Goal: Find specific page/section: Find specific page/section

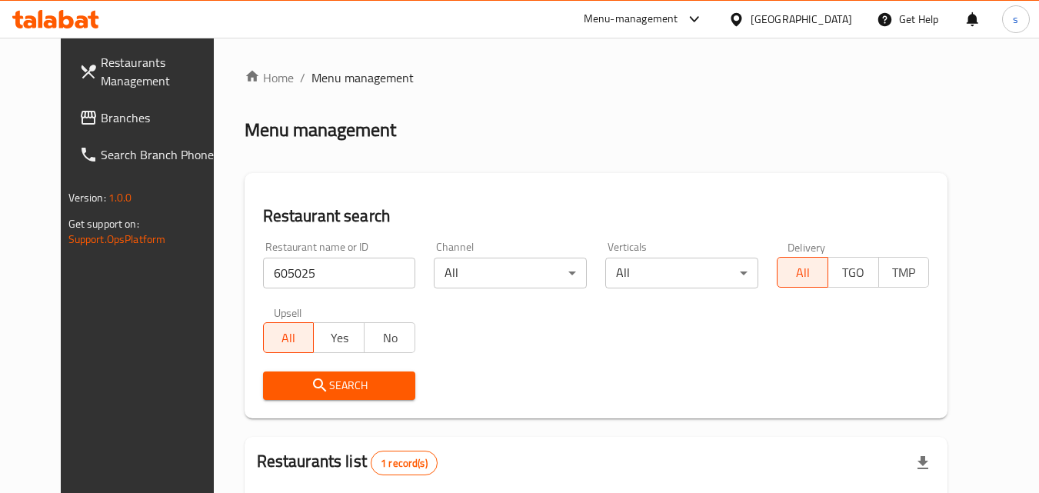
scroll to position [180, 0]
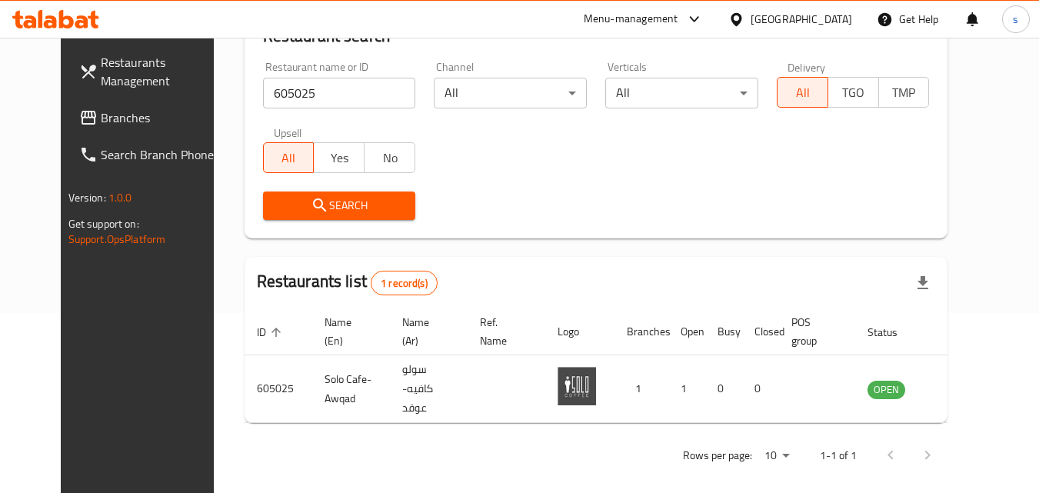
click at [744, 12] on icon at bounding box center [736, 20] width 16 height 16
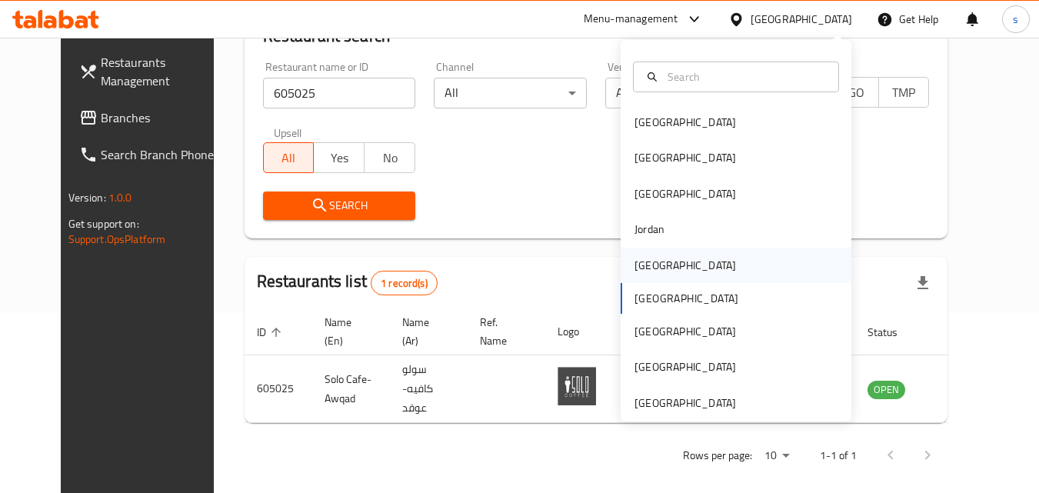
click at [643, 260] on div "[GEOGRAPHIC_DATA]" at bounding box center [684, 265] width 101 height 17
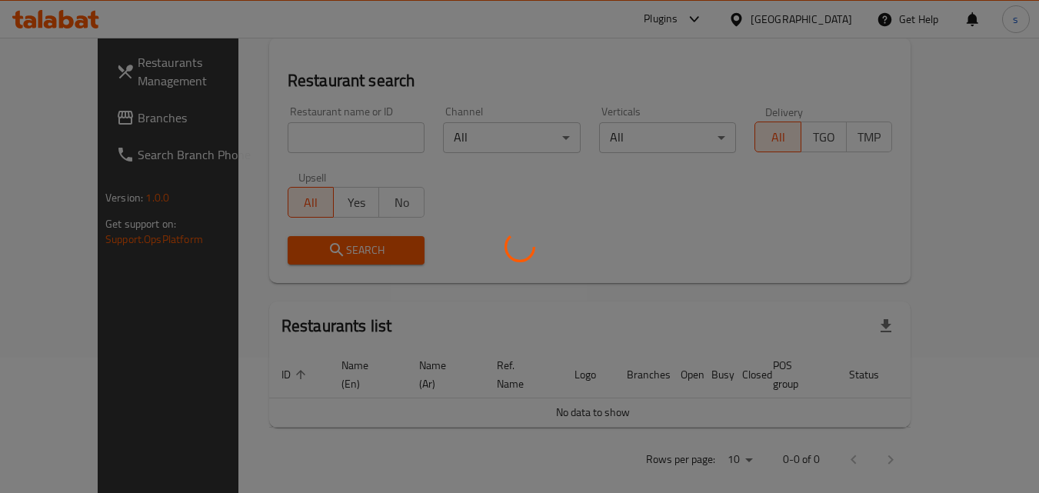
scroll to position [180, 0]
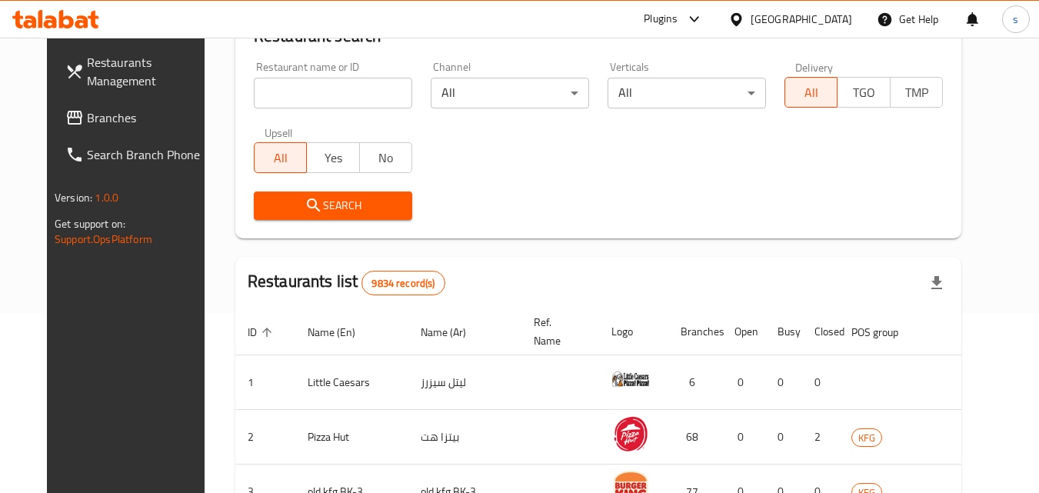
click at [125, 108] on span "Branches" at bounding box center [147, 117] width 121 height 18
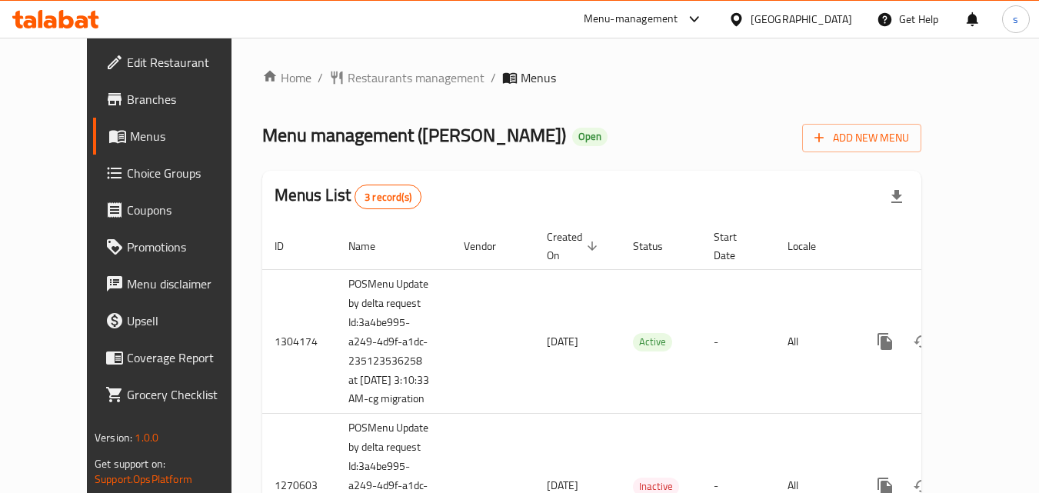
click at [319, 89] on div "Home / Restaurants management / Menus Menu management ( [PERSON_NAME] ) Open Ad…" at bounding box center [591, 343] width 659 height 550
click at [347, 71] on span "Restaurants management" at bounding box center [415, 77] width 137 height 18
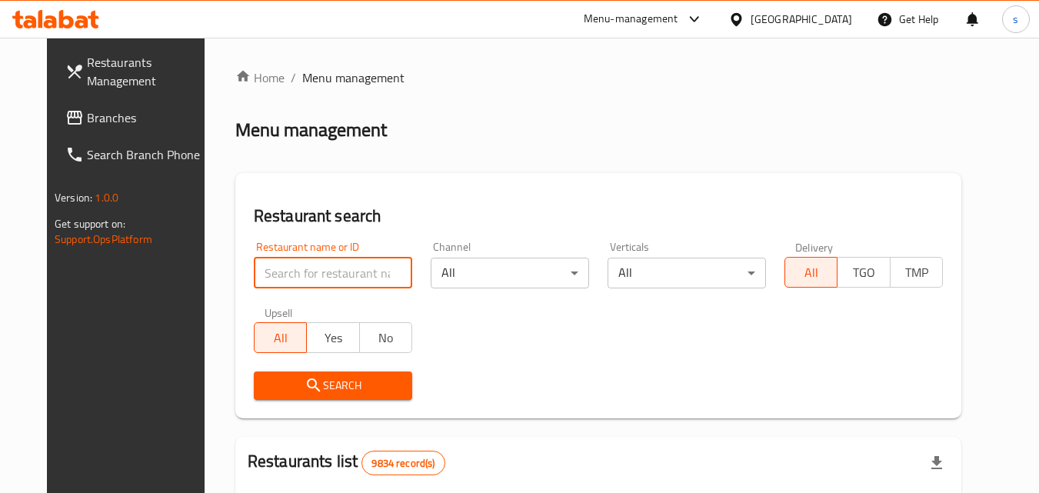
paste input "20030"
type input "20030"
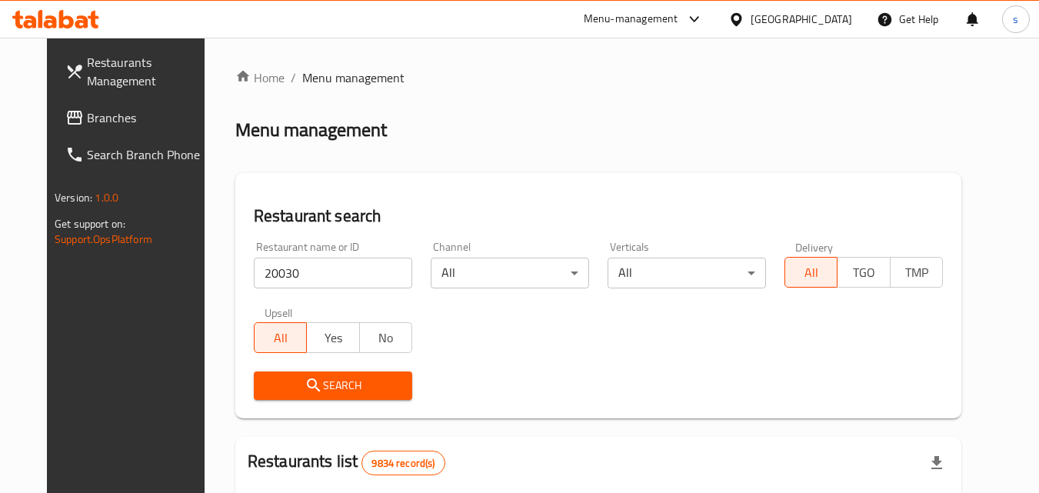
click at [307, 385] on icon "submit" at bounding box center [313, 384] width 13 height 13
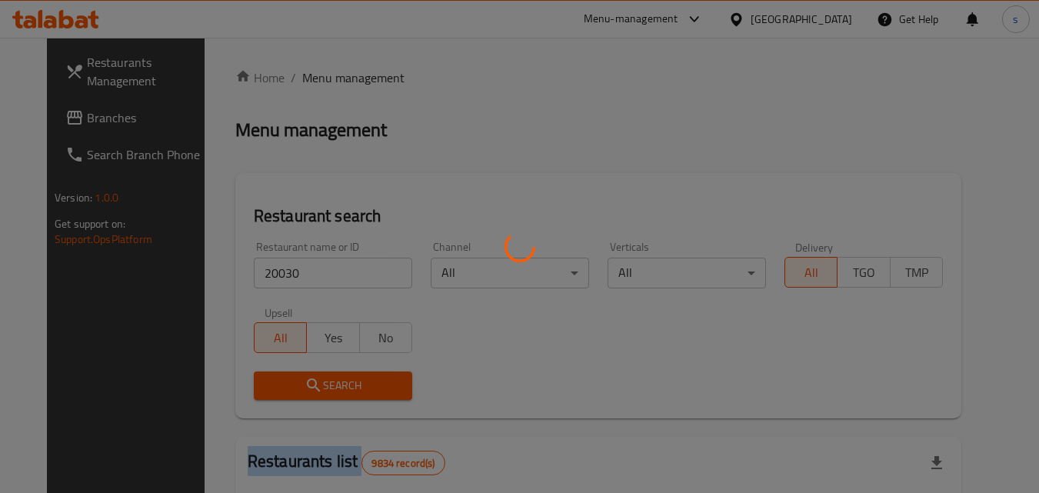
click at [287, 385] on div at bounding box center [519, 246] width 1039 height 493
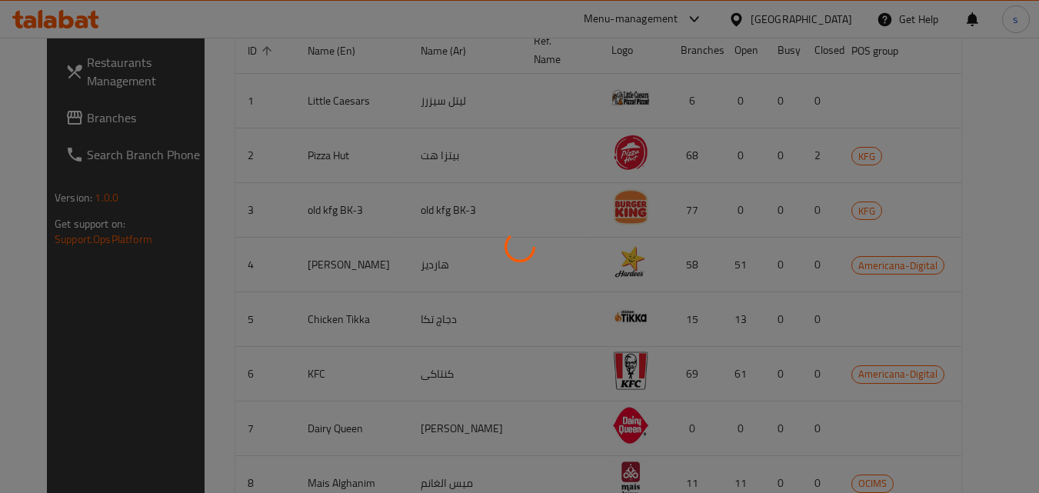
scroll to position [180, 0]
